Goal: Navigation & Orientation: Understand site structure

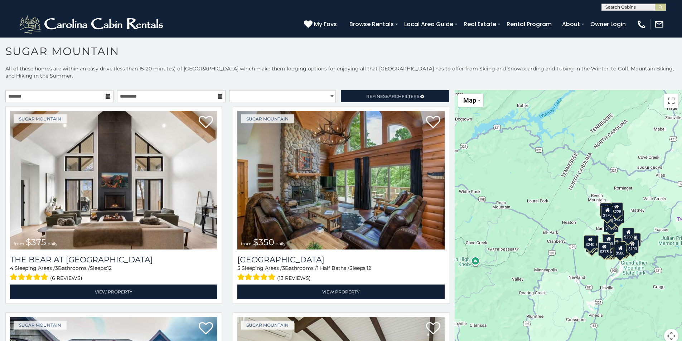
scroll to position [4, 0]
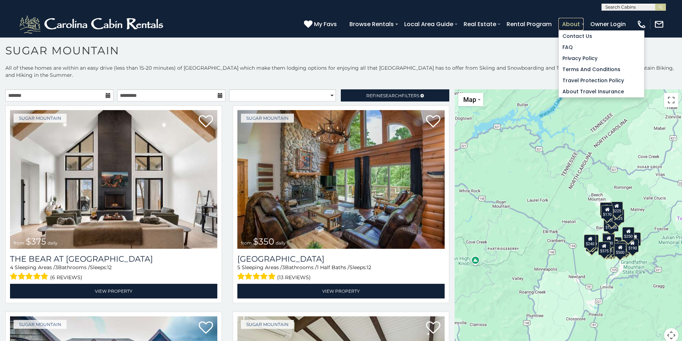
click at [571, 23] on link "About" at bounding box center [570, 24] width 25 height 13
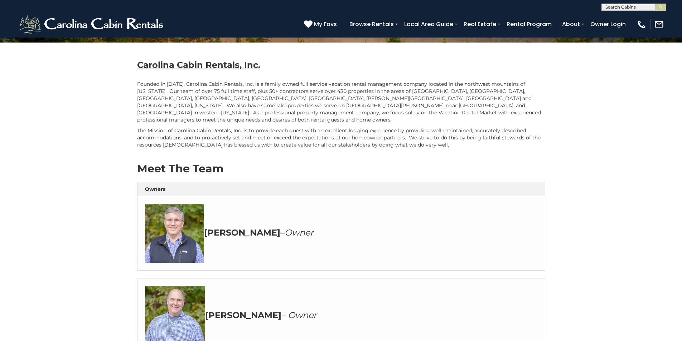
scroll to position [107, 0]
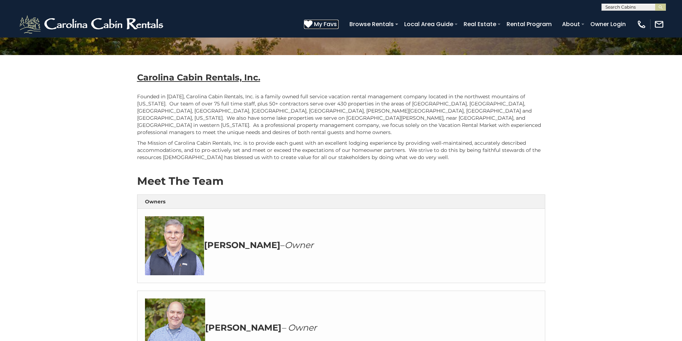
click at [336, 24] on span "My Favs" at bounding box center [325, 24] width 23 height 9
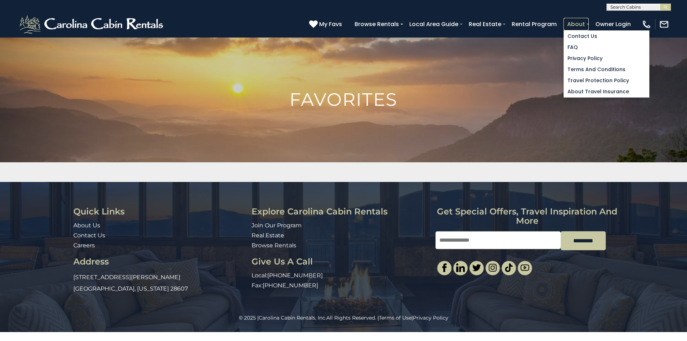
click at [577, 24] on link "About" at bounding box center [576, 24] width 25 height 13
